Goal: Transaction & Acquisition: Subscribe to service/newsletter

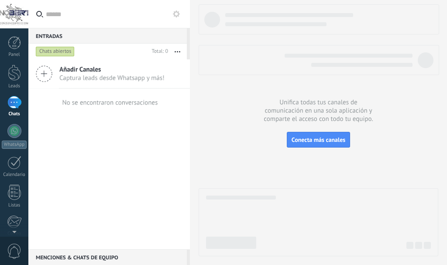
click at [57, 55] on div "Chats abiertos" at bounding box center [55, 51] width 39 height 10
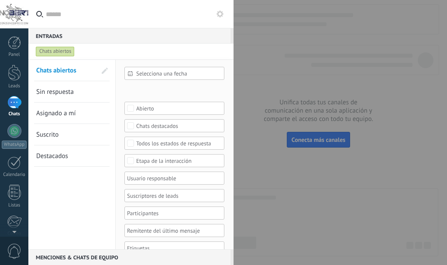
click at [48, 111] on span "Asignado a mí" at bounding box center [56, 113] width 40 height 8
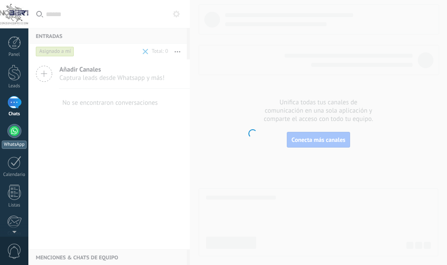
click at [14, 134] on div at bounding box center [14, 131] width 14 height 14
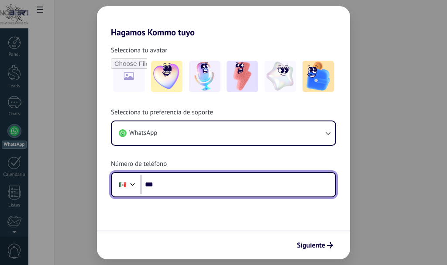
click at [281, 186] on input "***" at bounding box center [238, 185] width 195 height 20
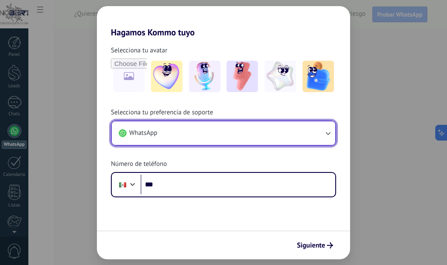
click at [309, 133] on button "WhatsApp" at bounding box center [223, 133] width 223 height 24
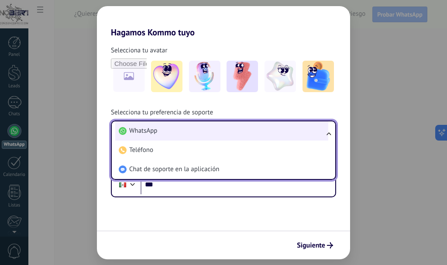
click at [190, 132] on li "WhatsApp" at bounding box center [221, 130] width 213 height 19
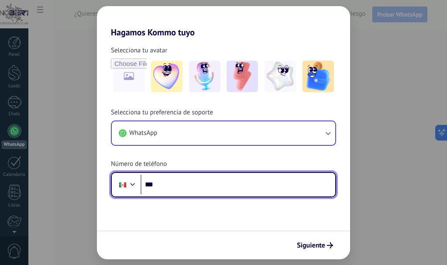
click at [189, 182] on input "***" at bounding box center [238, 185] width 195 height 20
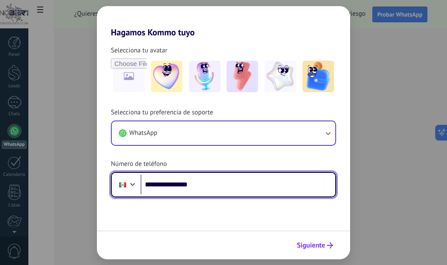
type input "**********"
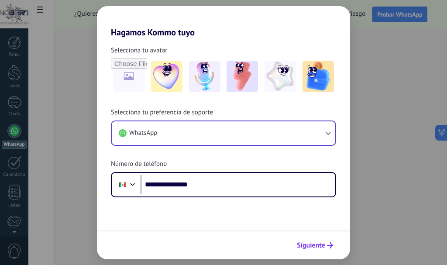
click at [303, 248] on span "Siguiente" at bounding box center [311, 245] width 28 height 6
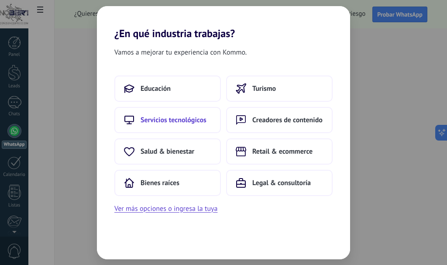
click at [178, 120] on span "Servicios tecnológicos" at bounding box center [174, 120] width 66 height 9
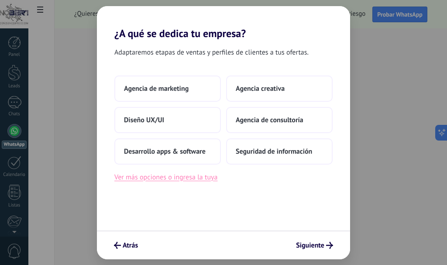
click at [156, 179] on button "Ver más opciones o ingresa la tuya" at bounding box center [165, 177] width 103 height 11
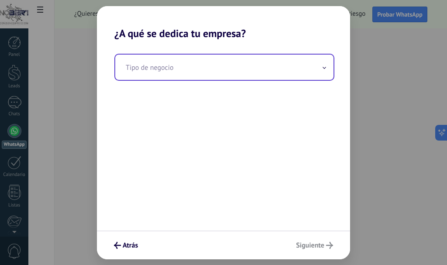
click at [278, 71] on input "text" at bounding box center [224, 67] width 218 height 25
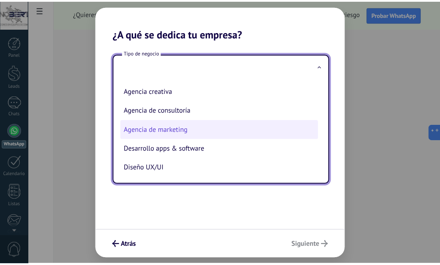
scroll to position [20, 0]
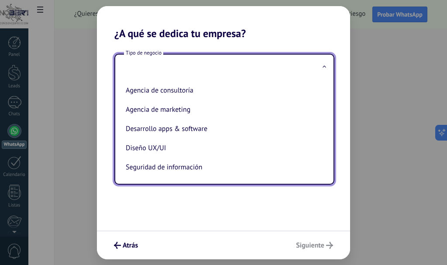
click at [200, 200] on div "Tipo de negocio Agencia creativa Agencia de consultoría Agencia de marketing De…" at bounding box center [223, 135] width 253 height 191
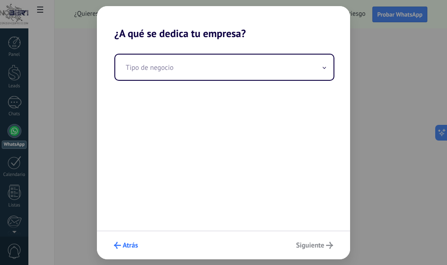
click at [125, 246] on span "Atrás" at bounding box center [130, 245] width 15 height 6
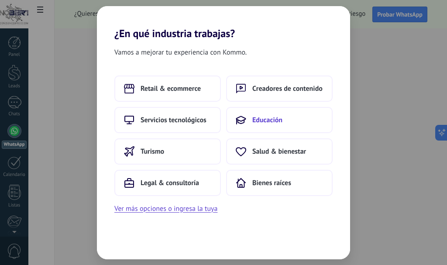
click at [267, 123] on span "Educación" at bounding box center [267, 120] width 30 height 9
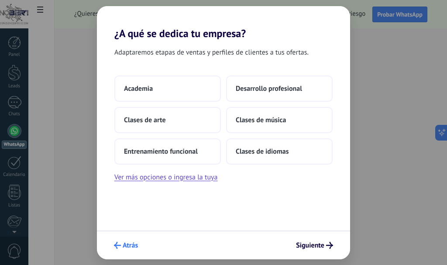
click at [126, 242] on span "Atrás" at bounding box center [130, 245] width 15 height 6
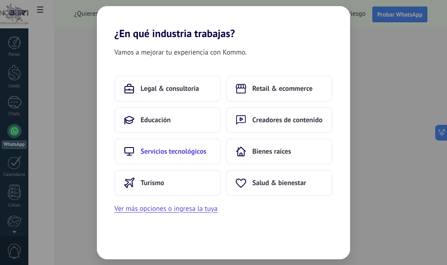
click at [174, 145] on button "Servicios tecnológicos" at bounding box center [167, 151] width 107 height 26
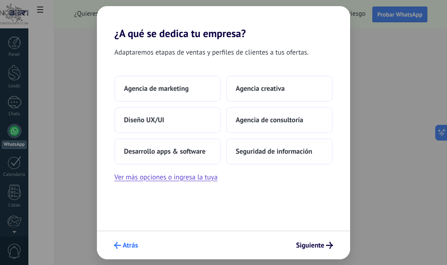
click at [132, 245] on span "Atrás" at bounding box center [130, 245] width 15 height 6
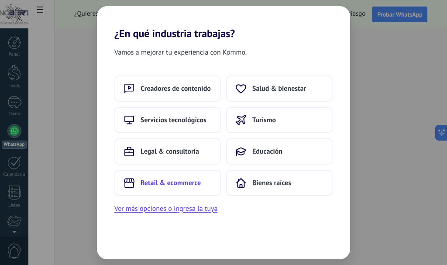
click at [165, 182] on span "Retail & ecommerce" at bounding box center [171, 183] width 60 height 9
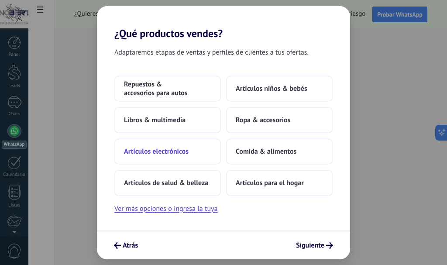
click at [165, 153] on span "Artículos electrónicos" at bounding box center [156, 151] width 65 height 9
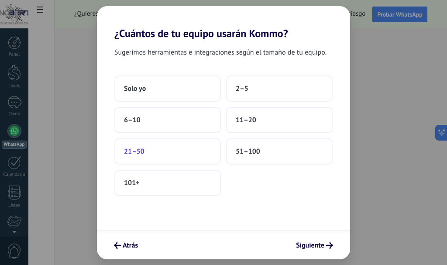
click at [140, 142] on button "21–50" at bounding box center [167, 151] width 107 height 26
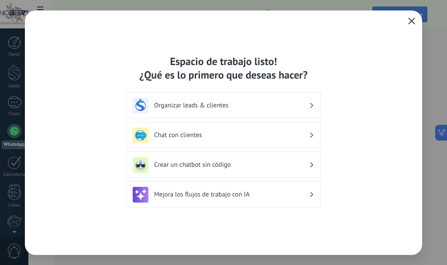
click at [314, 106] on div "Organizar leads & clientes" at bounding box center [224, 106] width 182 height 16
click at [225, 202] on div "Mejora los flujos de trabajo con IA" at bounding box center [224, 195] width 182 height 16
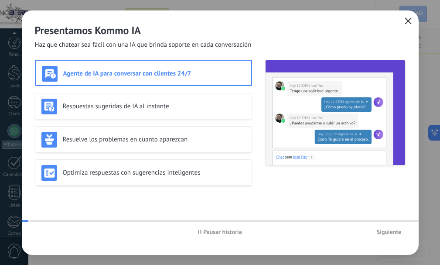
scroll to position [98, 0]
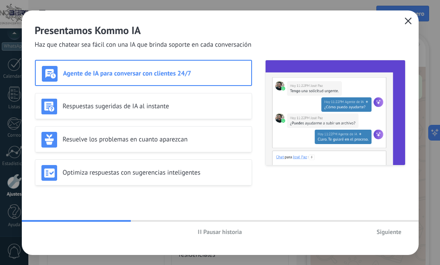
click at [232, 231] on span "Pausar historia" at bounding box center [222, 232] width 39 height 6
click at [407, 22] on icon "button" at bounding box center [408, 20] width 7 height 7
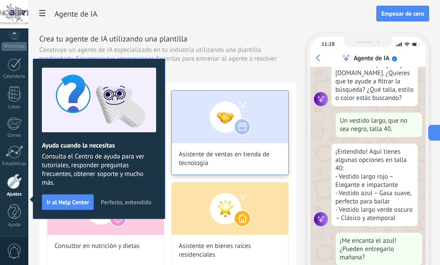
scroll to position [88, 0]
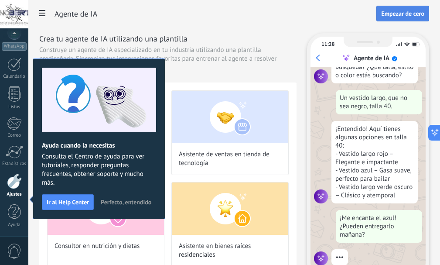
click at [388, 14] on span "Empezar de cero" at bounding box center [402, 13] width 43 height 6
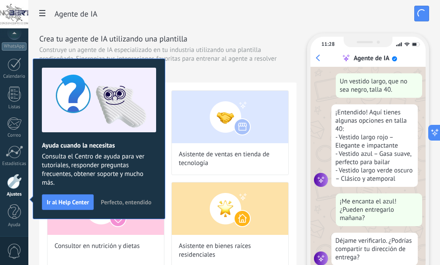
scroll to position [136, 0]
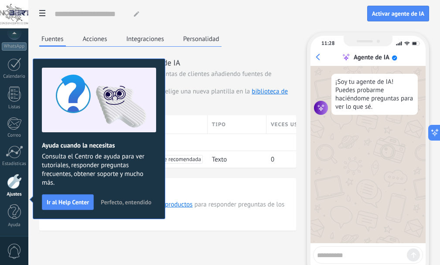
click at [253, 31] on div "Nombre del agente... Activar agente de IA Fuentes Acciones Integraciones Person…" at bounding box center [234, 151] width 390 height 302
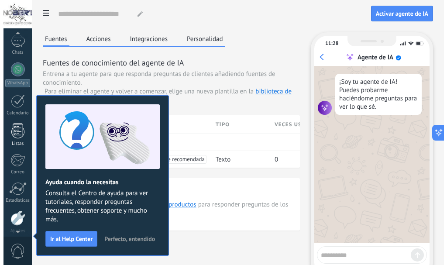
scroll to position [0, 0]
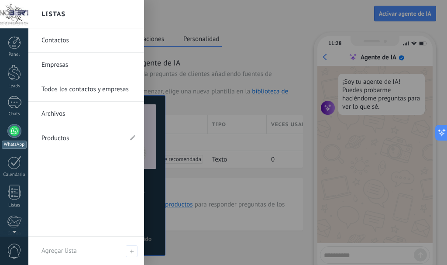
click at [15, 132] on div at bounding box center [14, 131] width 14 height 14
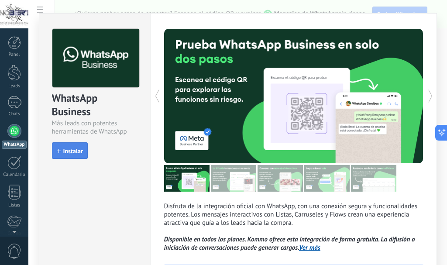
click at [73, 147] on button "Instalar" at bounding box center [70, 150] width 36 height 17
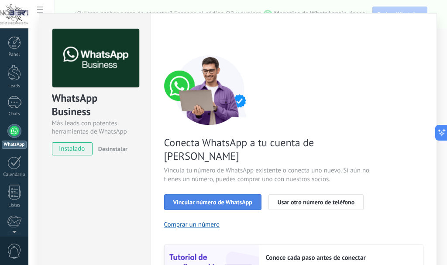
scroll to position [44, 0]
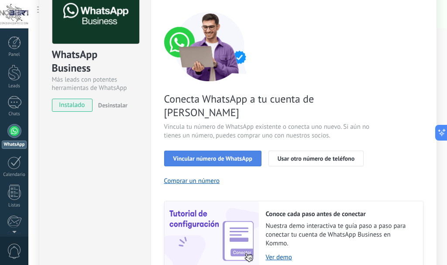
click at [233, 151] on button "Vincular número de WhatsApp" at bounding box center [212, 159] width 97 height 16
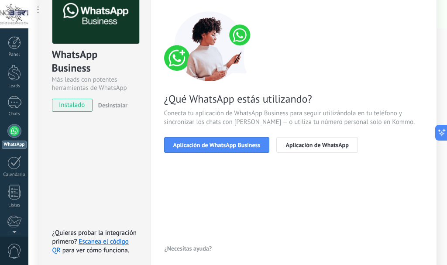
scroll to position [82, 0]
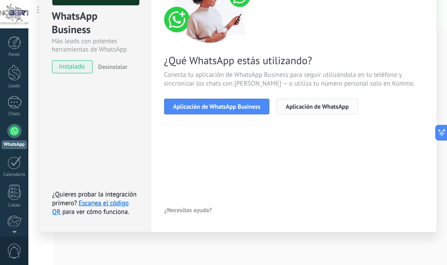
click at [320, 107] on span "Aplicación de WhatsApp" at bounding box center [316, 106] width 63 height 6
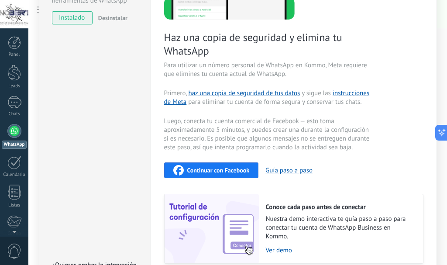
scroll to position [0, 0]
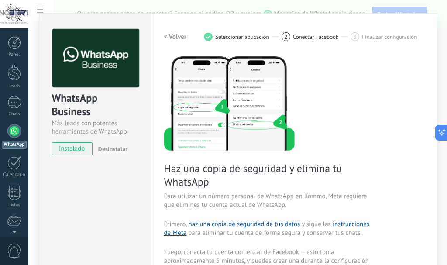
click at [168, 37] on h2 "< Volver" at bounding box center [175, 37] width 23 height 8
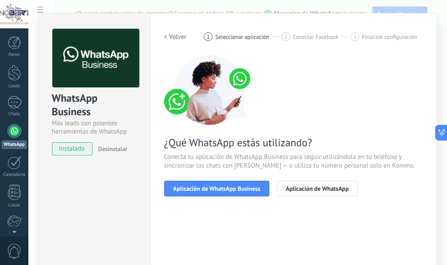
click at [325, 189] on span "Aplicación de WhatsApp" at bounding box center [316, 189] width 63 height 6
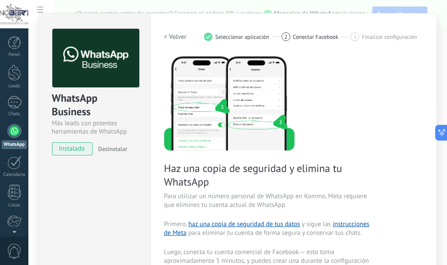
click at [291, 41] on div "< Volver 1 Seleccionar aplicación 2 Conectar Facebook 3 Finalizar configuración" at bounding box center [293, 37] width 259 height 16
click at [339, 94] on div "Haz una copia de seguridad y elimina tu WhatsApp Para utilizar un número person…" at bounding box center [293, 225] width 259 height 340
click at [174, 36] on h2 "< Volver" at bounding box center [175, 37] width 23 height 8
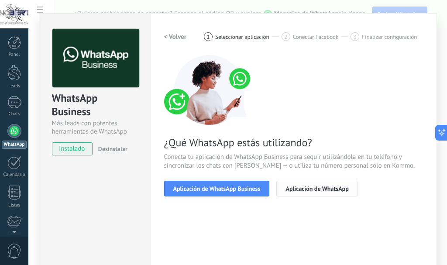
click at [332, 190] on span "Aplicación de WhatsApp" at bounding box center [316, 189] width 63 height 6
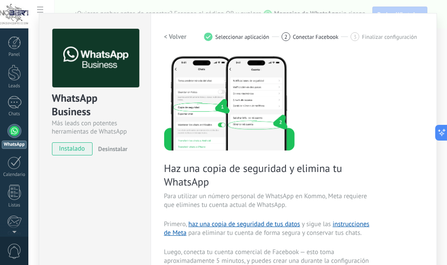
click at [165, 36] on h2 "< Volver" at bounding box center [175, 37] width 23 height 8
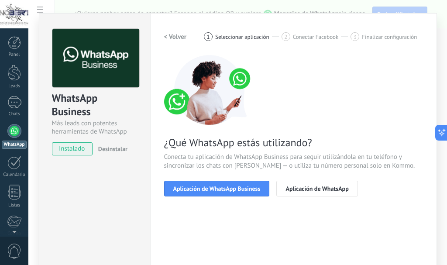
click at [165, 36] on h2 "< Volver" at bounding box center [175, 37] width 23 height 8
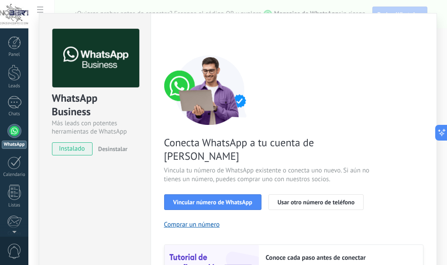
scroll to position [44, 0]
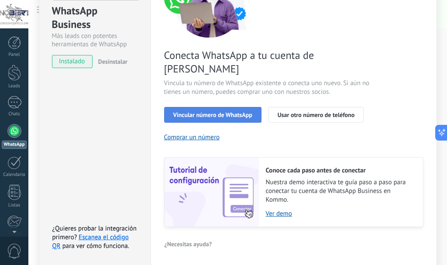
click at [210, 107] on button "Vincular número de WhatsApp" at bounding box center [212, 115] width 97 height 16
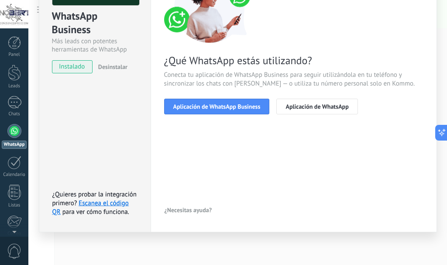
scroll to position [82, 0]
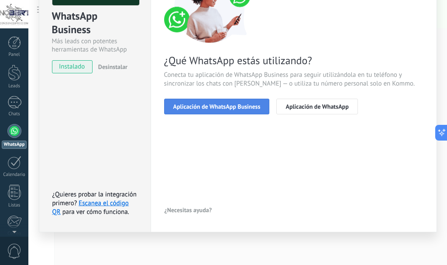
click at [227, 109] on span "Aplicación de WhatsApp Business" at bounding box center [216, 106] width 87 height 6
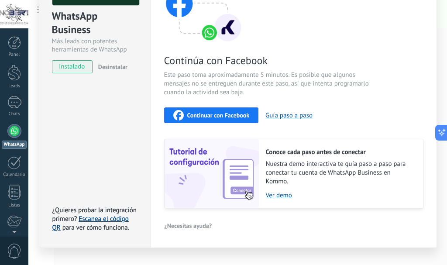
click at [99, 219] on link "Escanea el código QR" at bounding box center [90, 223] width 76 height 17
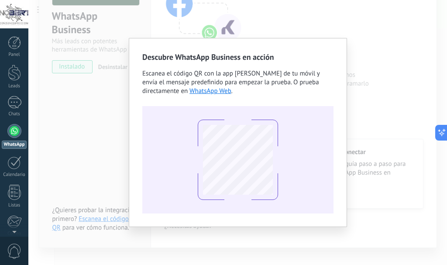
drag, startPoint x: 333, startPoint y: 282, endPoint x: 182, endPoint y: 282, distance: 151.0
click at [399, 110] on div "Descubre WhatsApp Business en acción Escanea el código QR con la app [PERSON_NA…" at bounding box center [237, 132] width 419 height 265
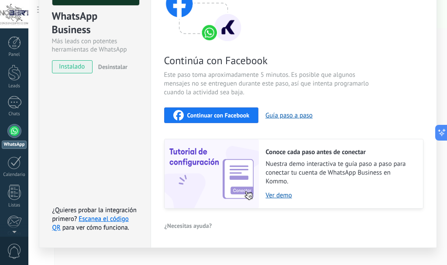
scroll to position [0, 0]
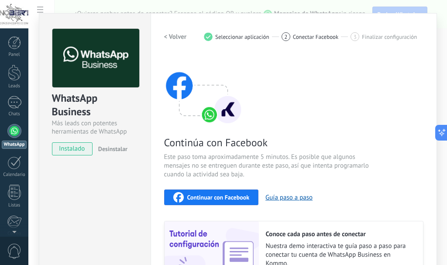
click at [228, 192] on div "Continuar con Facebook" at bounding box center [211, 197] width 76 height 10
